Goal: Information Seeking & Learning: Learn about a topic

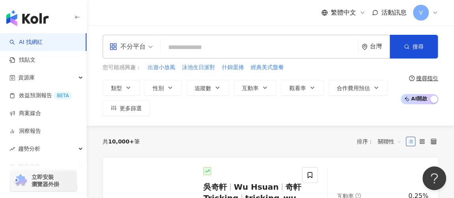
click at [197, 50] on input "search" at bounding box center [259, 47] width 191 height 15
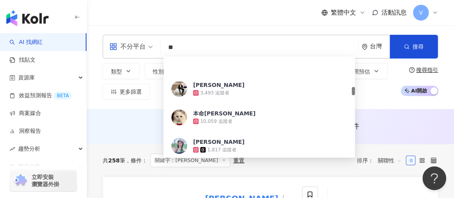
scroll to position [430, 0]
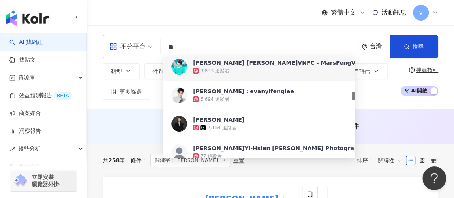
click at [175, 46] on input "**" at bounding box center [259, 47] width 191 height 15
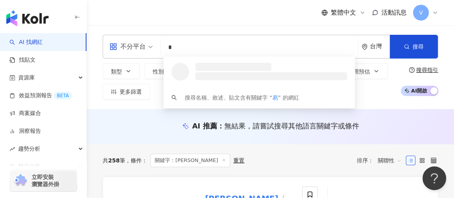
scroll to position [0, 0]
click at [175, 47] on input "*" at bounding box center [259, 47] width 191 height 15
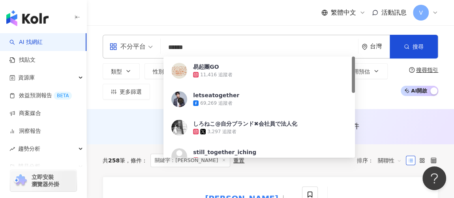
type input "*****"
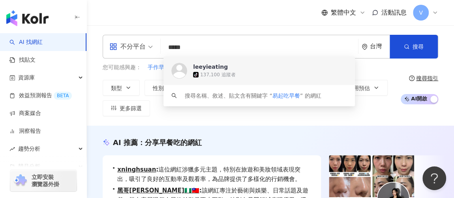
click at [210, 66] on div "leeyieating" at bounding box center [210, 67] width 35 height 8
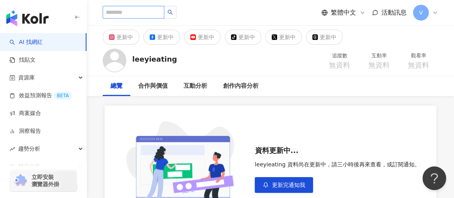
click at [164, 8] on input "search" at bounding box center [134, 12] width 62 height 13
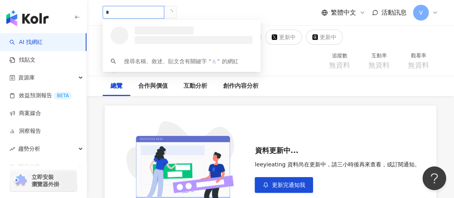
type input "*"
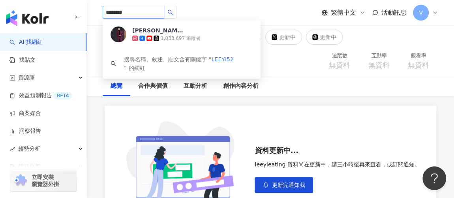
type input "********"
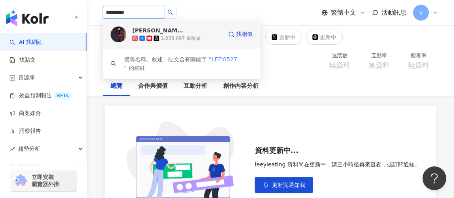
click at [120, 35] on img at bounding box center [119, 34] width 16 height 16
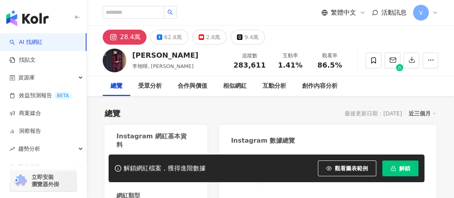
click at [404, 169] on span "解鎖" at bounding box center [404, 168] width 11 height 6
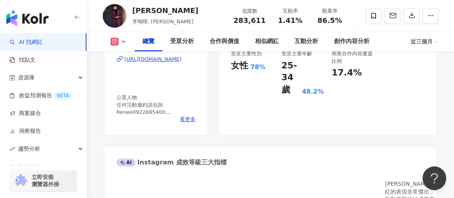
scroll to position [143, 0]
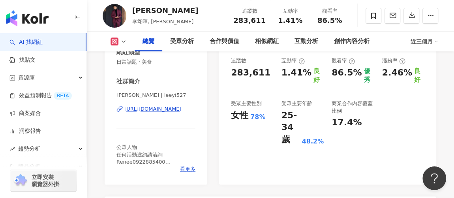
click at [434, 43] on div "近三個月" at bounding box center [425, 41] width 28 height 13
click at [430, 78] on link "近六個月" at bounding box center [428, 75] width 22 height 9
click at [434, 41] on icon at bounding box center [436, 41] width 4 height 4
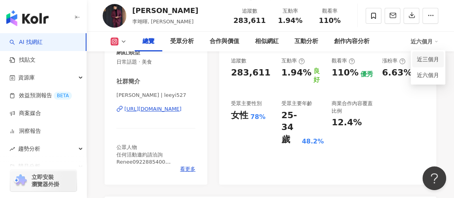
click at [427, 61] on link "近三個月" at bounding box center [428, 59] width 22 height 9
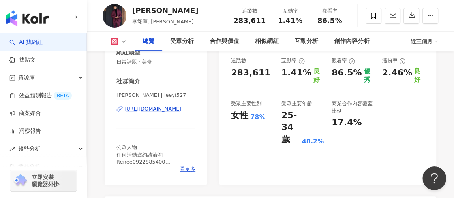
click at [434, 41] on icon at bounding box center [436, 41] width 4 height 4
click at [430, 77] on link "近六個月" at bounding box center [428, 75] width 22 height 9
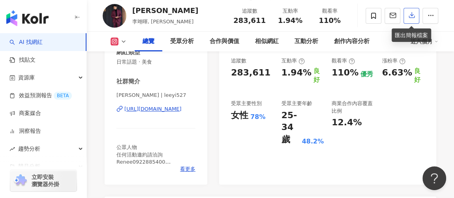
click at [409, 14] on icon "button" at bounding box center [411, 14] width 7 height 7
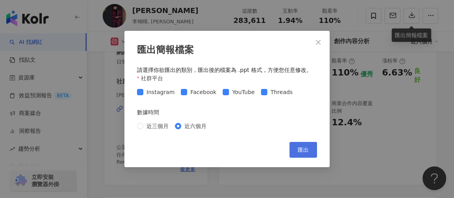
click at [296, 145] on button "匯出" at bounding box center [303, 150] width 28 height 16
